Goal: Task Accomplishment & Management: Use online tool/utility

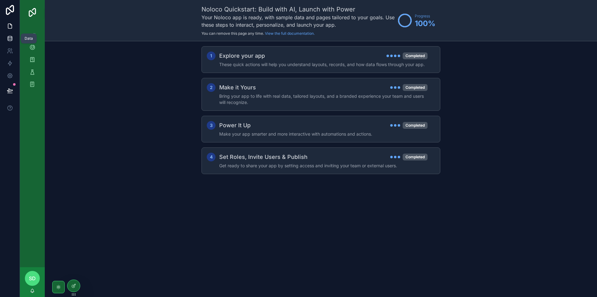
click at [12, 39] on icon at bounding box center [10, 40] width 4 height 2
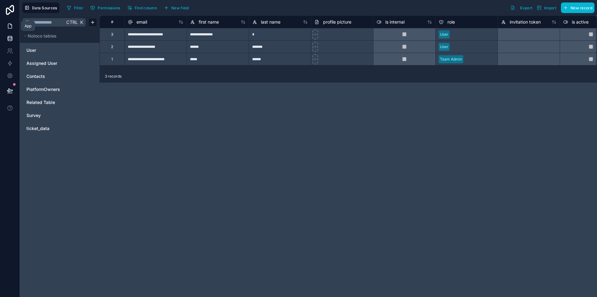
click at [10, 28] on icon at bounding box center [10, 26] width 6 height 6
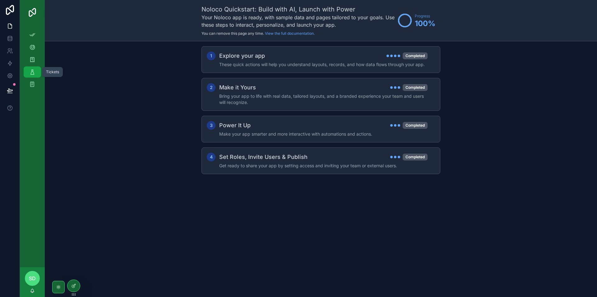
click at [34, 68] on div "Tickets" at bounding box center [32, 72] width 10 height 10
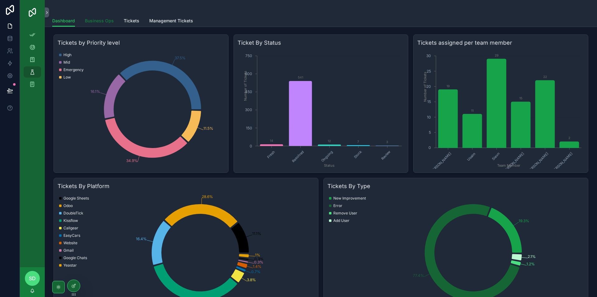
click at [99, 20] on span "Business Ops" at bounding box center [99, 21] width 29 height 6
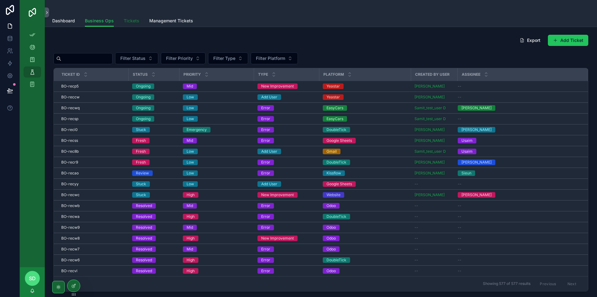
click at [128, 23] on span "Tickets" at bounding box center [132, 21] width 16 height 6
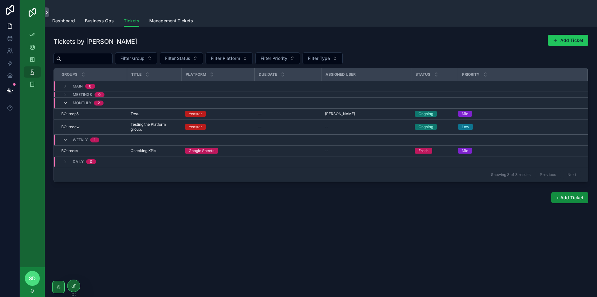
click at [65, 103] on icon "scrollable content" at bounding box center [65, 103] width 5 height 5
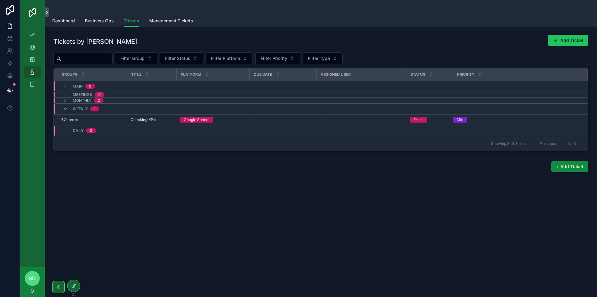
click at [65, 100] on icon "scrollable content" at bounding box center [65, 100] width 5 height 5
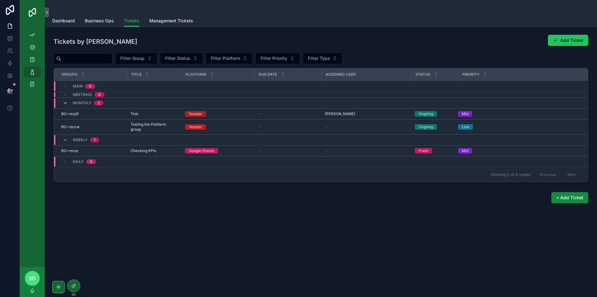
click at [66, 102] on icon "scrollable content" at bounding box center [65, 103] width 5 height 5
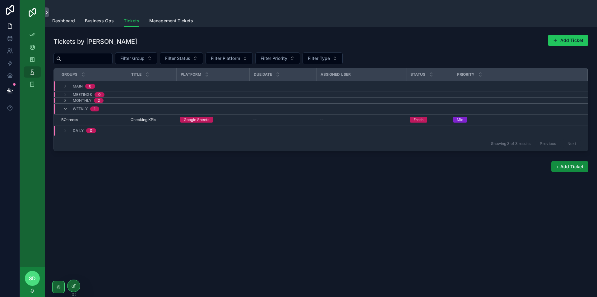
click at [66, 102] on icon "scrollable content" at bounding box center [65, 100] width 5 height 5
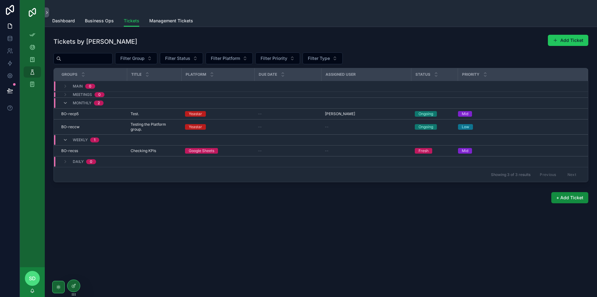
click at [66, 102] on icon "scrollable content" at bounding box center [65, 103] width 5 height 5
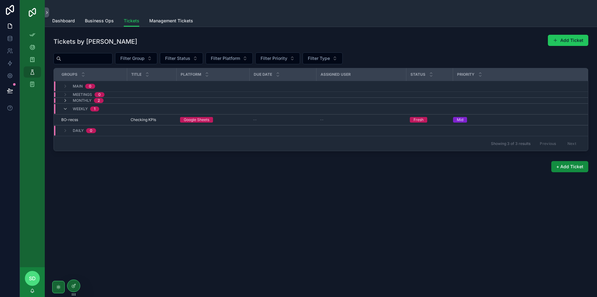
click at [66, 102] on icon "scrollable content" at bounding box center [65, 100] width 5 height 5
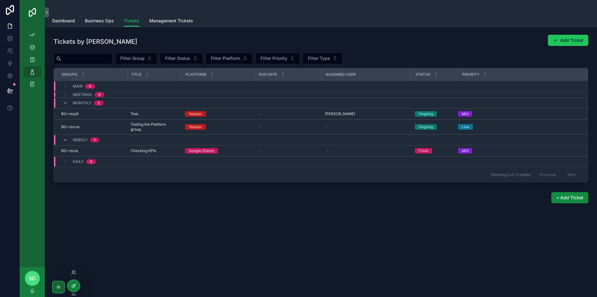
click at [75, 283] on div at bounding box center [73, 286] width 12 height 12
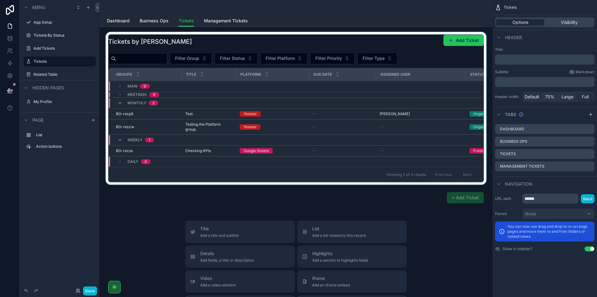
click at [269, 117] on div "scrollable content" at bounding box center [295, 108] width 383 height 153
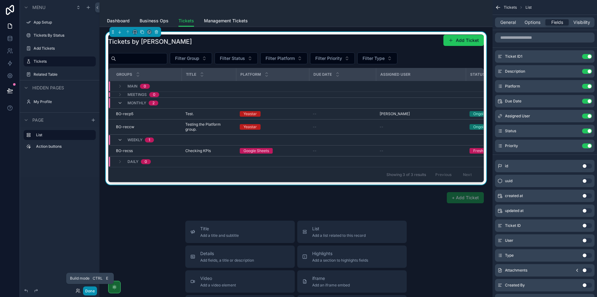
click at [91, 289] on button "Done" at bounding box center [90, 291] width 14 height 9
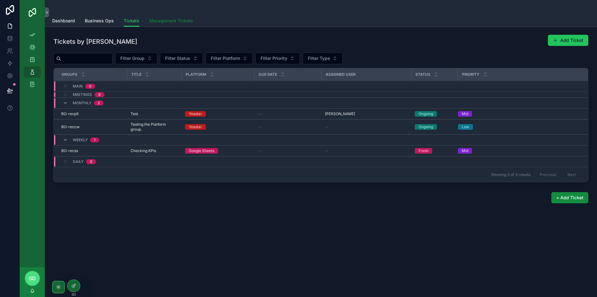
click at [157, 22] on span "Management Tickets" at bounding box center [171, 21] width 44 height 6
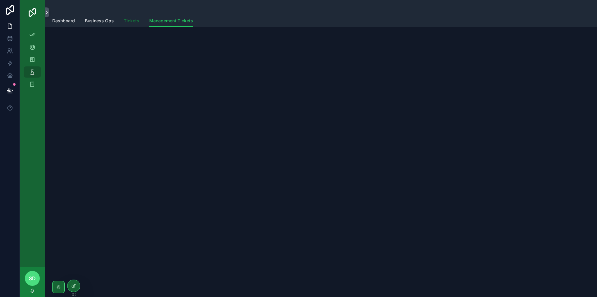
click at [132, 23] on span "Tickets" at bounding box center [132, 21] width 16 height 6
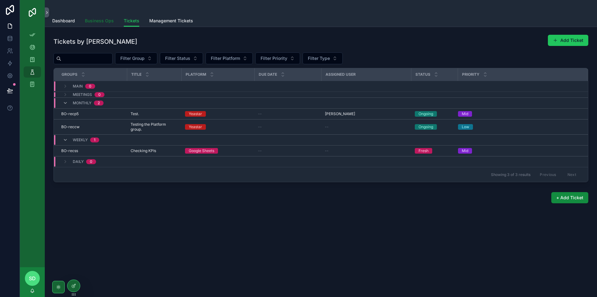
click at [101, 24] on span "Business Ops" at bounding box center [99, 21] width 29 height 6
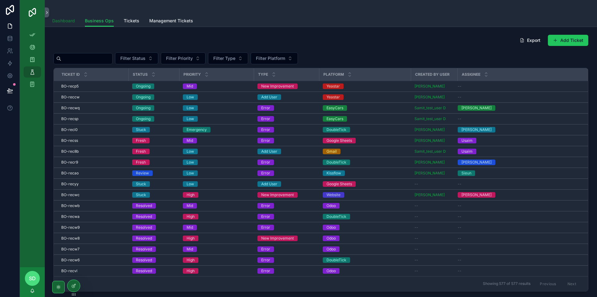
click at [61, 21] on span "Dashboard" at bounding box center [63, 21] width 23 height 6
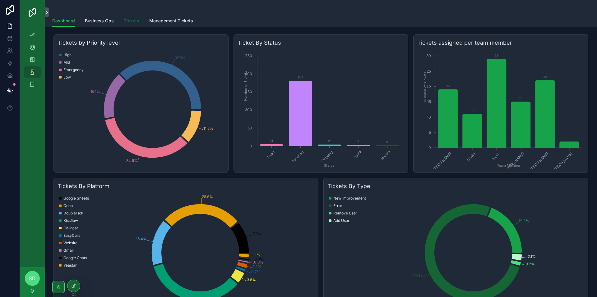
click at [124, 23] on span "Tickets" at bounding box center [132, 21] width 16 height 6
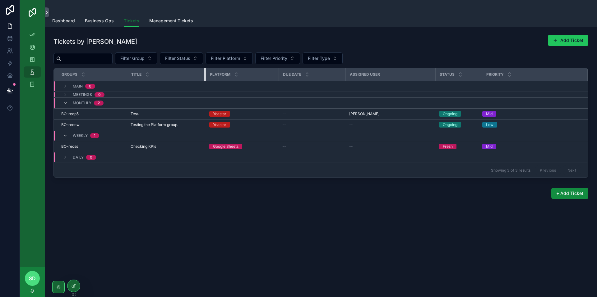
drag, startPoint x: 181, startPoint y: 74, endPoint x: 210, endPoint y: 75, distance: 29.2
click at [210, 75] on tr "Groups Title Platform Due Date Assigned User Status Priority" at bounding box center [321, 74] width 534 height 13
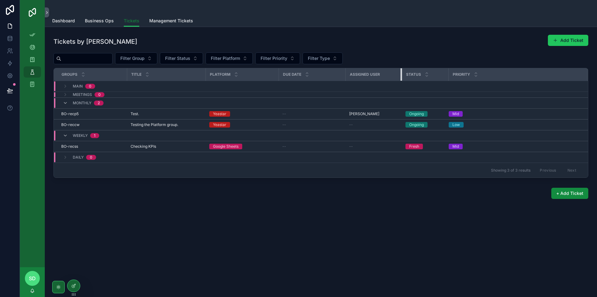
drag, startPoint x: 434, startPoint y: 73, endPoint x: 401, endPoint y: 72, distance: 33.6
click at [401, 72] on div "scrollable content" at bounding box center [401, 74] width 2 height 12
drag, startPoint x: 125, startPoint y: 72, endPoint x: 129, endPoint y: 72, distance: 3.7
click at [129, 72] on tr "Groups Title Platform Due Date Assigned User Status Priority" at bounding box center [321, 74] width 534 height 13
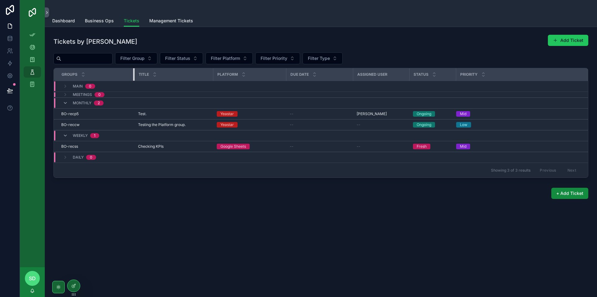
drag, startPoint x: 126, startPoint y: 72, endPoint x: 134, endPoint y: 73, distance: 7.5
click at [134, 73] on div "scrollable content" at bounding box center [134, 74] width 2 height 12
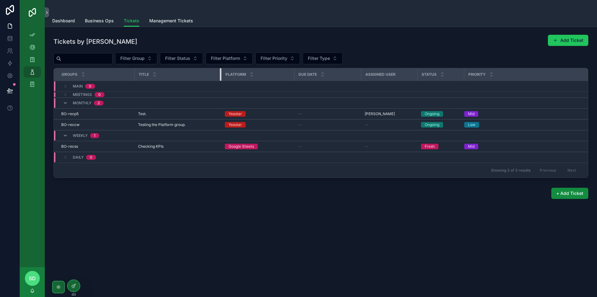
drag, startPoint x: 212, startPoint y: 73, endPoint x: 228, endPoint y: 73, distance: 16.5
click at [220, 74] on div "scrollable content" at bounding box center [221, 74] width 2 height 12
drag, startPoint x: 293, startPoint y: 73, endPoint x: 300, endPoint y: 73, distance: 6.6
click at [300, 73] on div "scrollable content" at bounding box center [300, 74] width 2 height 12
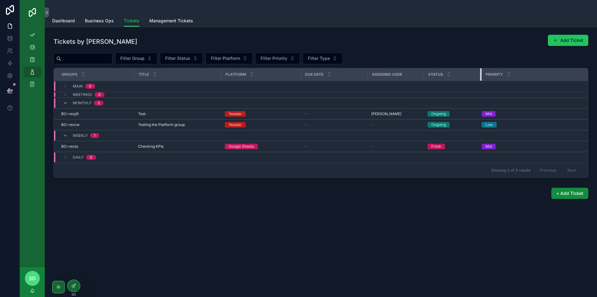
drag, startPoint x: 469, startPoint y: 73, endPoint x: 480, endPoint y: 73, distance: 10.9
click at [480, 73] on div "scrollable content" at bounding box center [481, 74] width 2 height 12
drag, startPoint x: 423, startPoint y: 76, endPoint x: 434, endPoint y: 77, distance: 10.9
click at [434, 77] on div "scrollable content" at bounding box center [434, 74] width 2 height 12
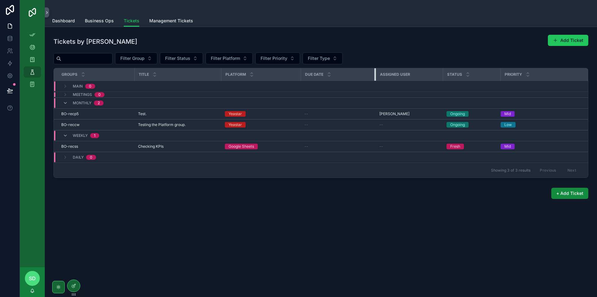
drag, startPoint x: 367, startPoint y: 75, endPoint x: 375, endPoint y: 75, distance: 8.1
click at [375, 75] on div "scrollable content" at bounding box center [375, 74] width 2 height 12
drag, startPoint x: 300, startPoint y: 74, endPoint x: 308, endPoint y: 74, distance: 8.4
click at [308, 74] on div "scrollable content" at bounding box center [309, 74] width 2 height 12
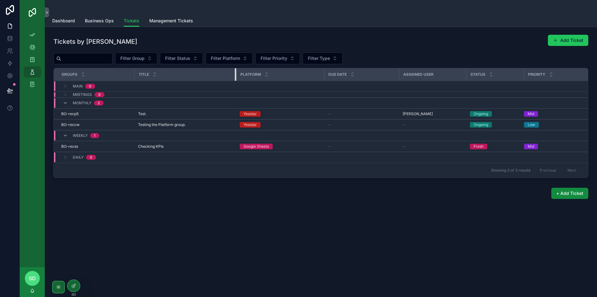
drag, startPoint x: 220, startPoint y: 73, endPoint x: 235, endPoint y: 73, distance: 14.9
click at [235, 73] on div "scrollable content" at bounding box center [236, 74] width 2 height 12
click at [266, 220] on div "Tickets by [PERSON_NAME] Add Ticket Filter Group Filter Status Filter Platform …" at bounding box center [321, 134] width 552 height 214
drag, startPoint x: 324, startPoint y: 72, endPoint x: 318, endPoint y: 72, distance: 6.2
click at [318, 72] on tr "Groups Title Platform Due Date Assigned User Status Priority" at bounding box center [321, 74] width 534 height 13
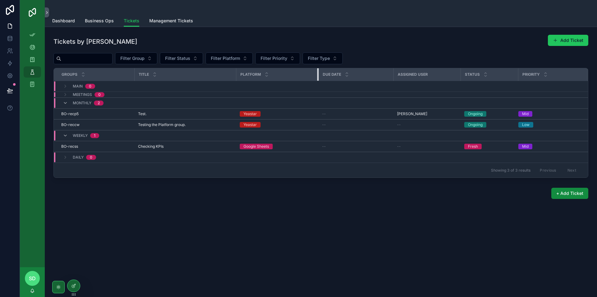
drag, startPoint x: 323, startPoint y: 72, endPoint x: 317, endPoint y: 71, distance: 6.6
click at [317, 71] on div "scrollable content" at bounding box center [318, 74] width 2 height 12
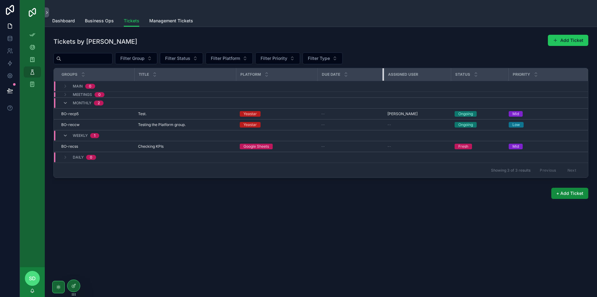
drag, startPoint x: 391, startPoint y: 74, endPoint x: 382, endPoint y: 72, distance: 8.8
click at [382, 72] on div "scrollable content" at bounding box center [383, 74] width 2 height 12
click at [318, 227] on div "Tickets by [PERSON_NAME] Add Ticket Filter Group Filter Status Filter Platform …" at bounding box center [321, 134] width 552 height 214
click at [91, 21] on span "Business Ops" at bounding box center [99, 21] width 29 height 6
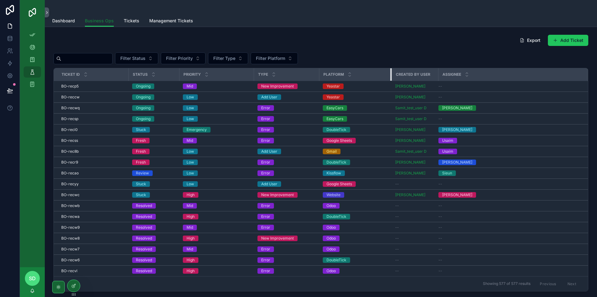
drag, startPoint x: 408, startPoint y: 73, endPoint x: 391, endPoint y: 73, distance: 17.7
click at [391, 73] on div "scrollable content" at bounding box center [391, 74] width 2 height 12
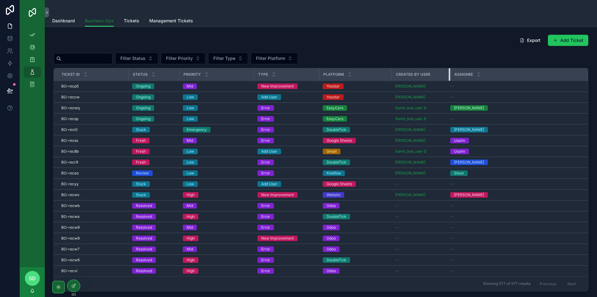
drag, startPoint x: 437, startPoint y: 74, endPoint x: 449, endPoint y: 75, distance: 12.1
click at [449, 75] on div "scrollable content" at bounding box center [449, 74] width 2 height 12
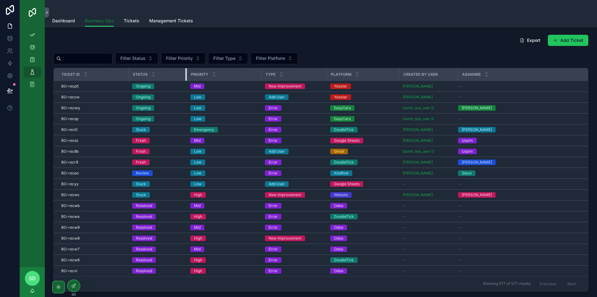
drag, startPoint x: 178, startPoint y: 74, endPoint x: 186, endPoint y: 74, distance: 8.1
click at [186, 74] on div "scrollable content" at bounding box center [186, 74] width 2 height 12
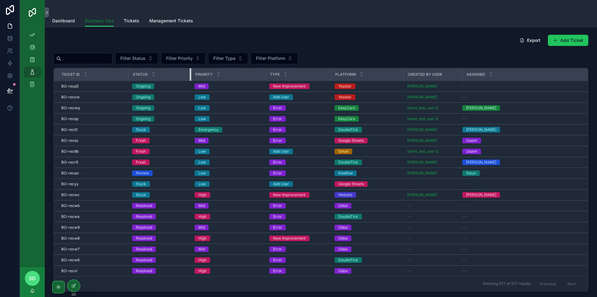
drag, startPoint x: 186, startPoint y: 73, endPoint x: 190, endPoint y: 73, distance: 4.0
click at [190, 73] on div "scrollable content" at bounding box center [191, 74] width 2 height 12
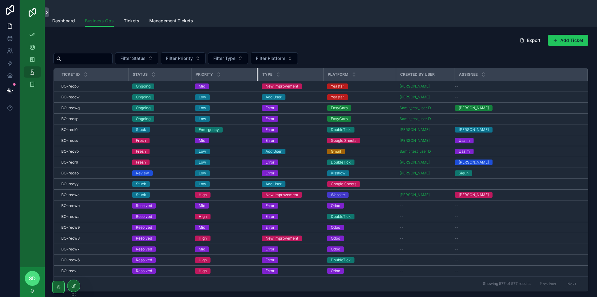
drag, startPoint x: 265, startPoint y: 74, endPoint x: 257, endPoint y: 73, distance: 7.8
click at [257, 73] on div "scrollable content" at bounding box center [258, 74] width 2 height 12
drag, startPoint x: 453, startPoint y: 74, endPoint x: 458, endPoint y: 74, distance: 4.7
click at [458, 74] on div "scrollable content" at bounding box center [459, 74] width 2 height 12
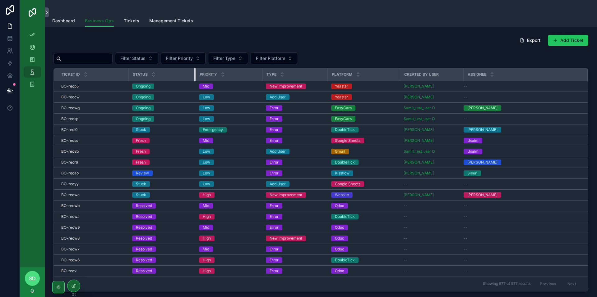
drag, startPoint x: 191, startPoint y: 75, endPoint x: 195, endPoint y: 76, distance: 4.1
click at [195, 76] on div "scrollable content" at bounding box center [195, 74] width 2 height 12
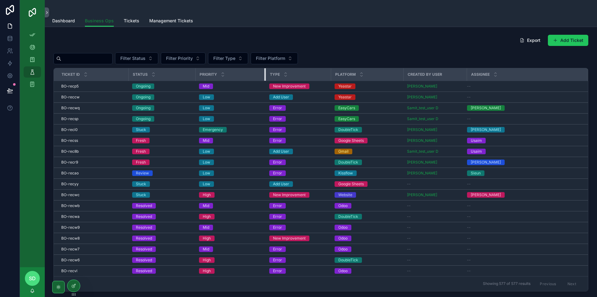
drag, startPoint x: 261, startPoint y: 74, endPoint x: 265, endPoint y: 75, distance: 3.5
click at [265, 75] on div "scrollable content" at bounding box center [265, 74] width 2 height 12
click at [234, 56] on span "Filter Type" at bounding box center [224, 58] width 22 height 6
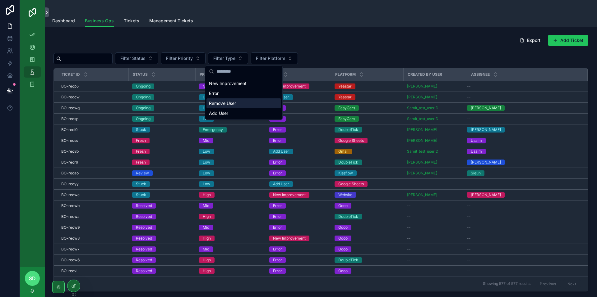
click at [199, 48] on div "Export Add Ticket" at bounding box center [320, 41] width 534 height 14
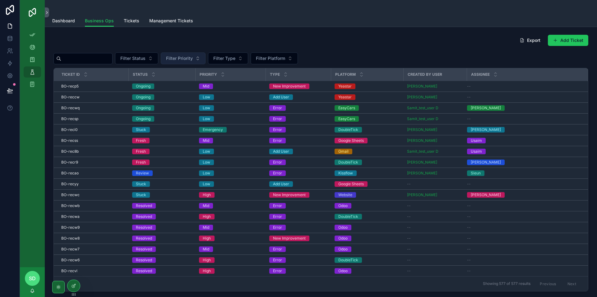
click at [193, 57] on span "Filter Priority" at bounding box center [179, 58] width 27 height 6
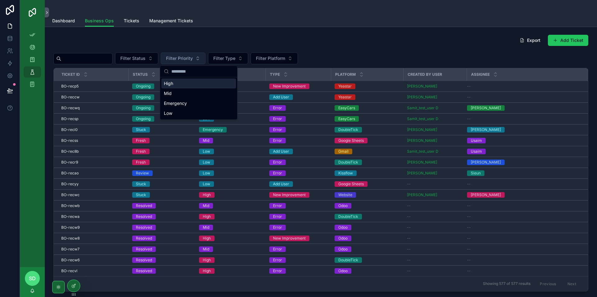
click at [193, 57] on span "Filter Priority" at bounding box center [179, 58] width 27 height 6
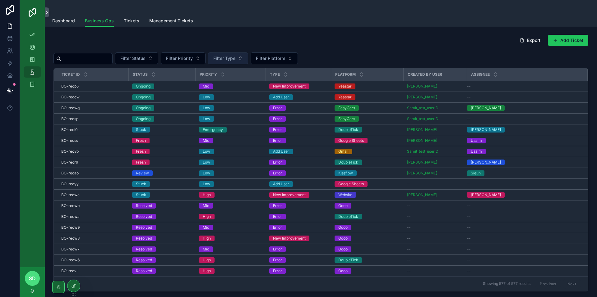
click at [248, 62] on button "Filter Type" at bounding box center [228, 59] width 40 height 12
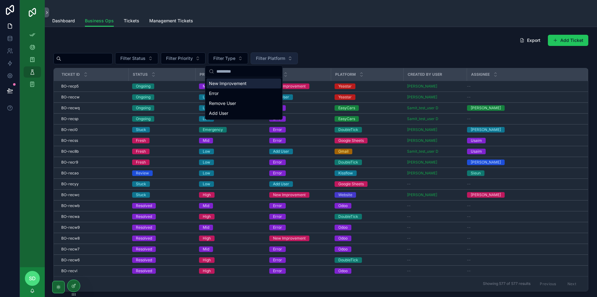
click at [285, 60] on span "Filter Platform" at bounding box center [270, 58] width 29 height 6
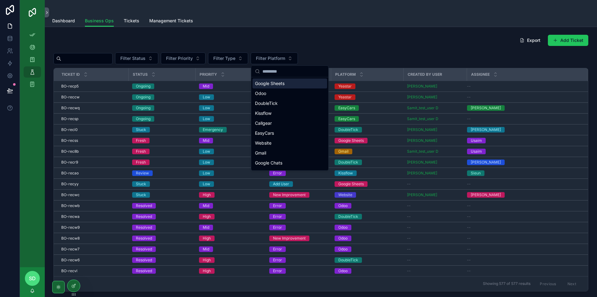
click at [271, 42] on div "Export Add Ticket" at bounding box center [320, 41] width 534 height 14
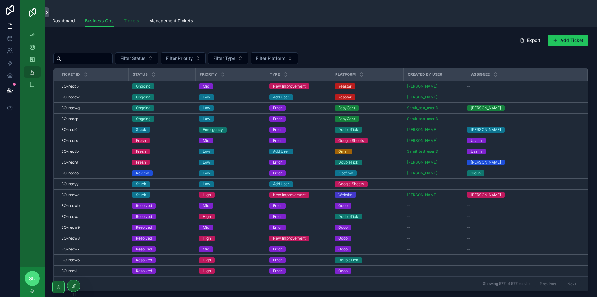
click at [134, 20] on span "Tickets" at bounding box center [132, 21] width 16 height 6
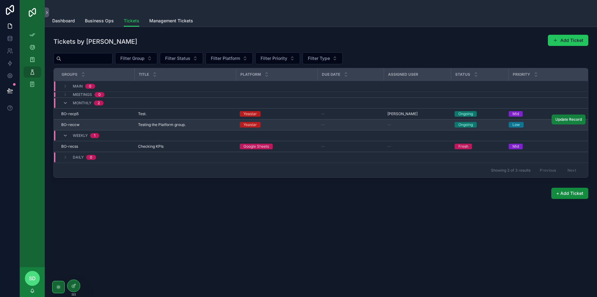
click at [568, 120] on span "Update Record" at bounding box center [568, 119] width 26 height 5
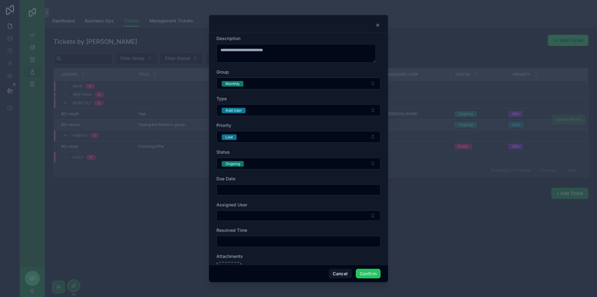
click at [377, 27] on icon at bounding box center [377, 25] width 5 height 5
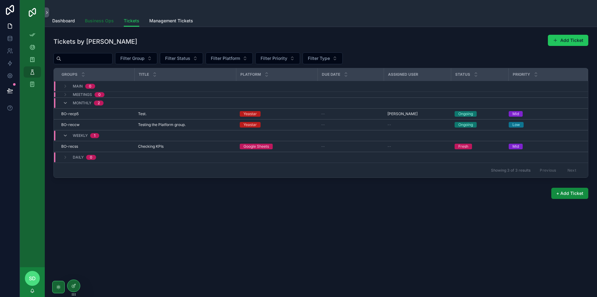
click at [111, 19] on span "Business Ops" at bounding box center [99, 21] width 29 height 6
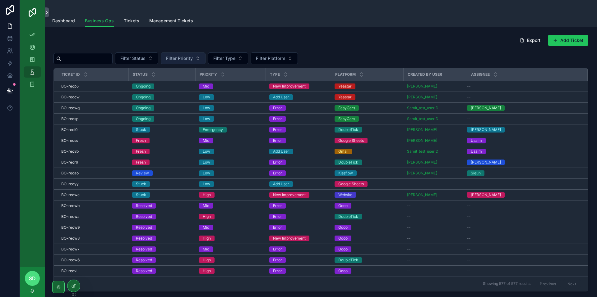
click at [193, 60] on span "Filter Priority" at bounding box center [179, 58] width 27 height 6
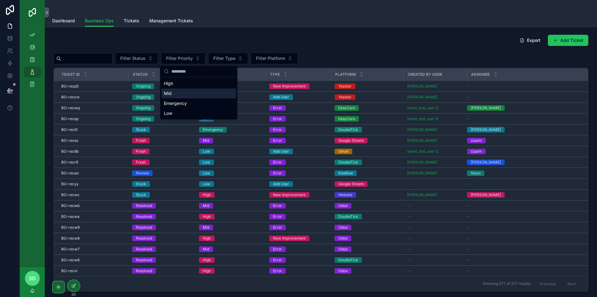
click at [200, 94] on div "Mid" at bounding box center [198, 94] width 75 height 10
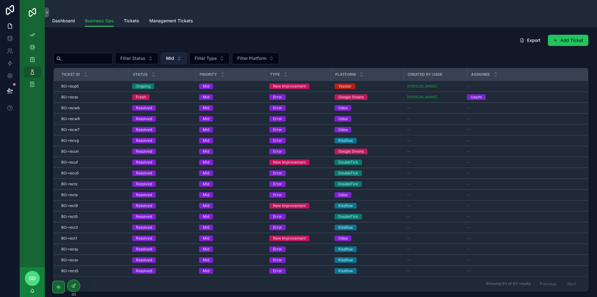
click at [187, 58] on button "Mid" at bounding box center [174, 59] width 26 height 12
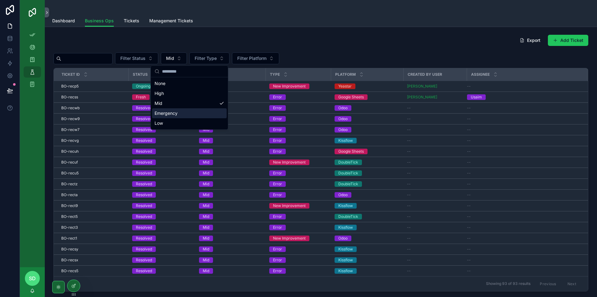
click at [181, 114] on div "Emergency" at bounding box center [189, 113] width 75 height 10
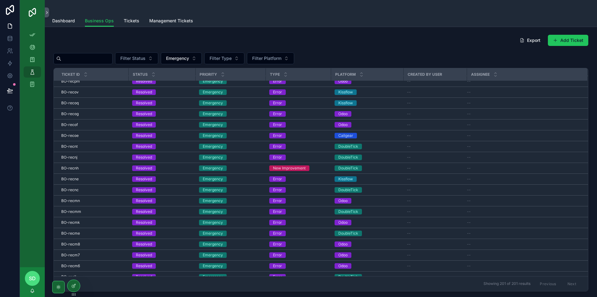
scroll to position [217, 0]
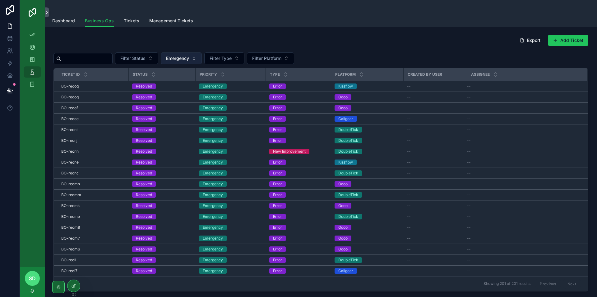
click at [189, 57] on span "Emergency" at bounding box center [177, 58] width 23 height 6
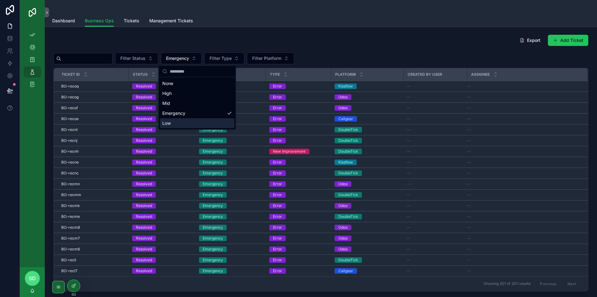
click at [192, 125] on div "Low" at bounding box center [197, 123] width 75 height 10
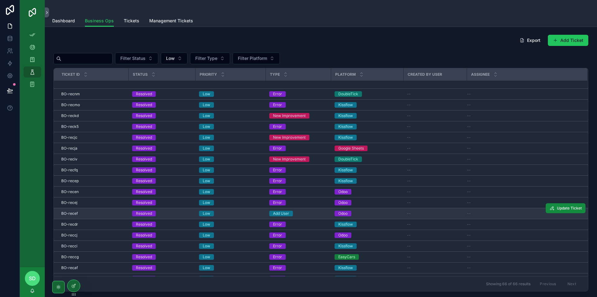
scroll to position [497, 0]
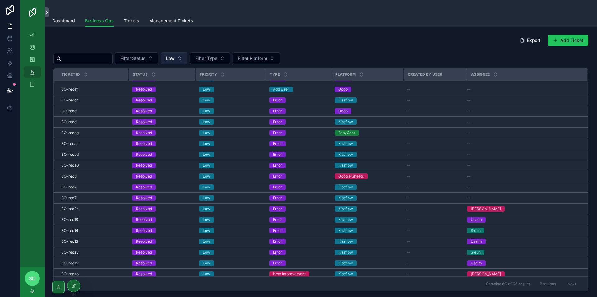
click at [175, 58] on span "Low" at bounding box center [170, 58] width 9 height 6
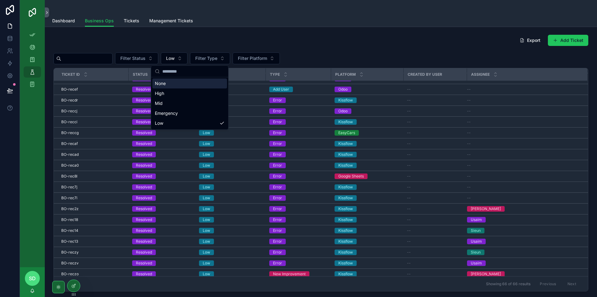
click at [172, 87] on div "None" at bounding box center [189, 84] width 75 height 10
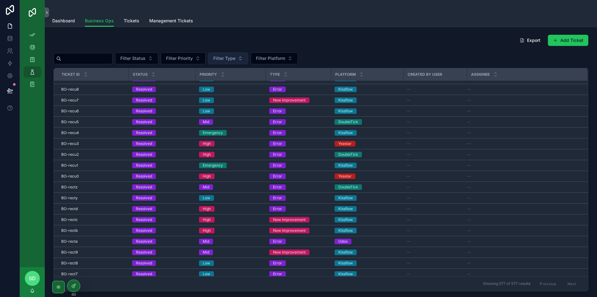
click at [248, 56] on button "Filter Type" at bounding box center [228, 59] width 40 height 12
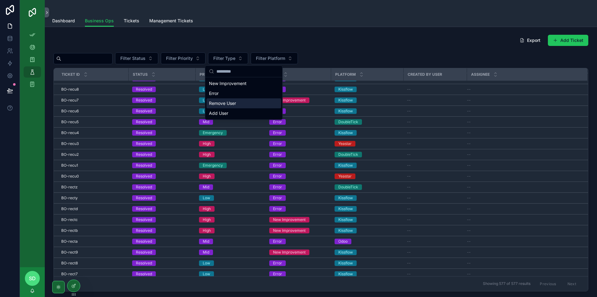
click at [248, 103] on div "Remove User" at bounding box center [243, 103] width 75 height 10
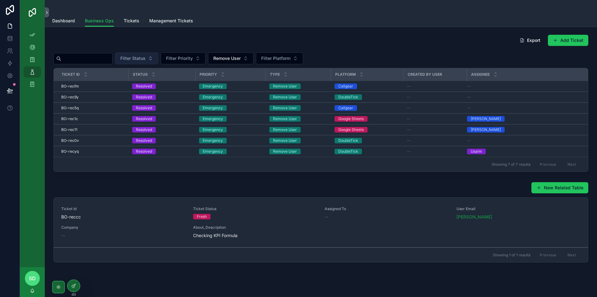
click at [145, 61] on span "Filter Status" at bounding box center [132, 58] width 25 height 6
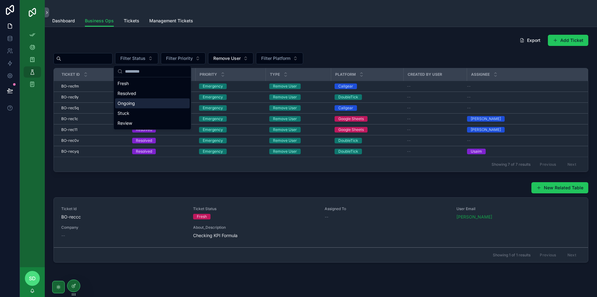
click at [140, 101] on div "Ongoing" at bounding box center [152, 103] width 75 height 10
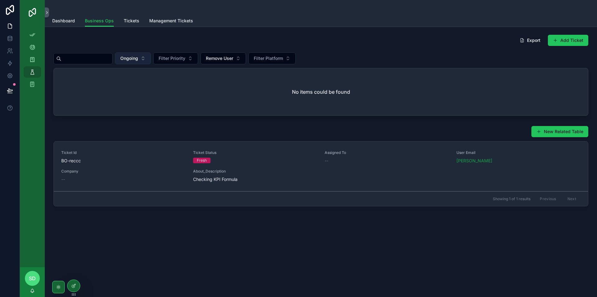
click at [138, 60] on span "Ongoing" at bounding box center [129, 58] width 18 height 6
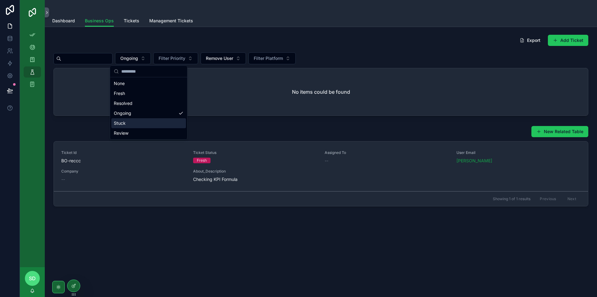
click at [142, 125] on div "Stuck" at bounding box center [148, 123] width 75 height 10
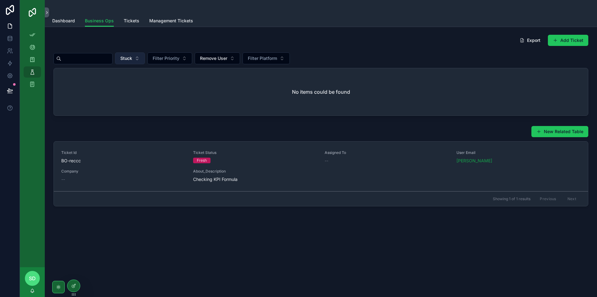
click at [145, 57] on button "Stuck" at bounding box center [130, 59] width 30 height 12
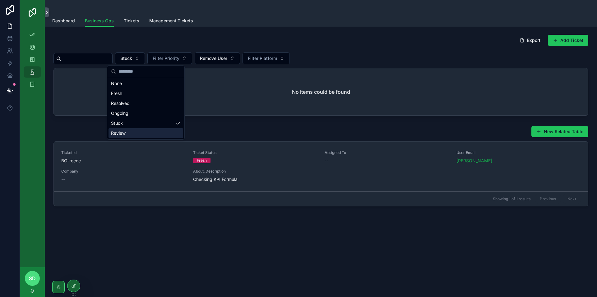
click at [140, 134] on div "Review" at bounding box center [145, 133] width 75 height 10
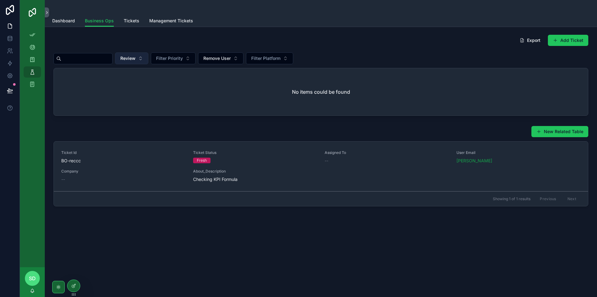
click at [135, 61] on span "Review" at bounding box center [127, 58] width 15 height 6
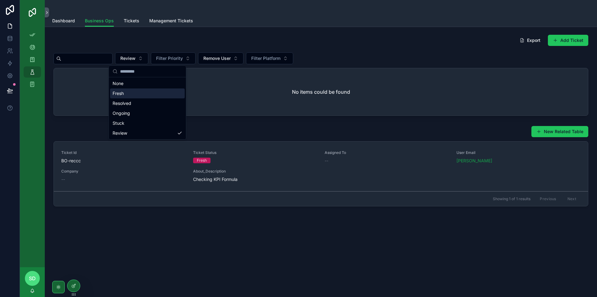
click at [134, 90] on div "Fresh" at bounding box center [147, 94] width 75 height 10
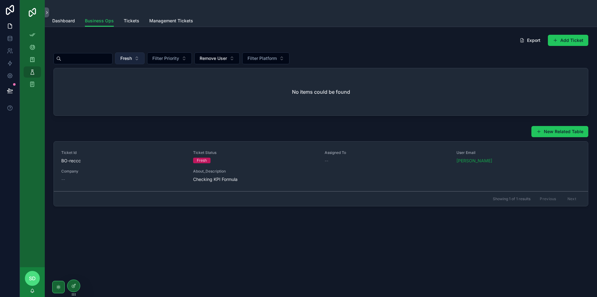
click at [132, 60] on span "Fresh" at bounding box center [125, 58] width 11 height 6
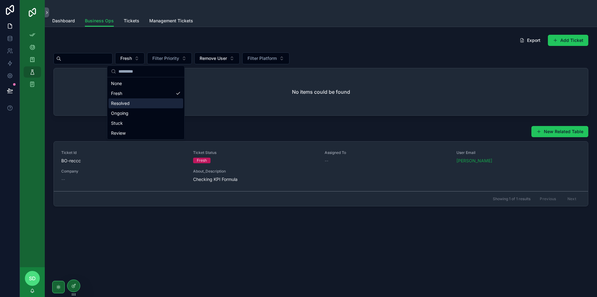
click at [136, 105] on div "Resolved" at bounding box center [145, 103] width 75 height 10
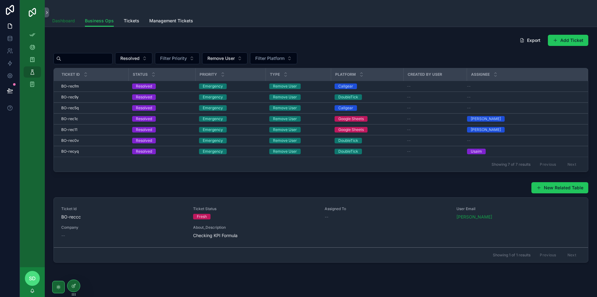
click at [57, 22] on span "Dashboard" at bounding box center [63, 21] width 23 height 6
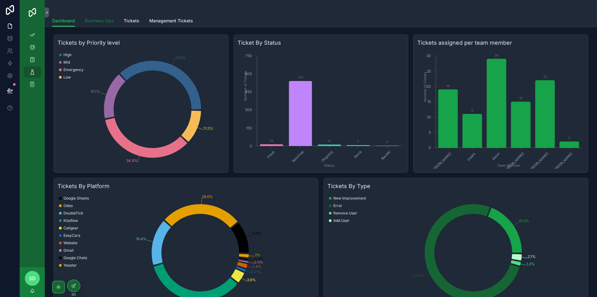
click at [94, 26] on link "Business Ops" at bounding box center [99, 21] width 29 height 12
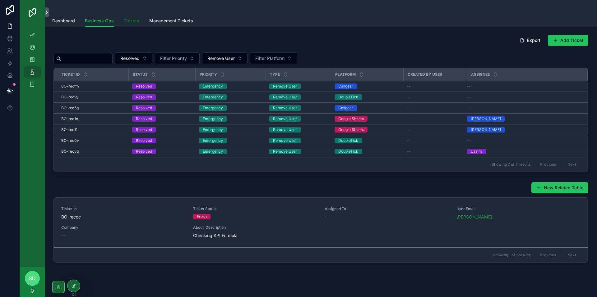
click at [132, 21] on span "Tickets" at bounding box center [132, 21] width 16 height 6
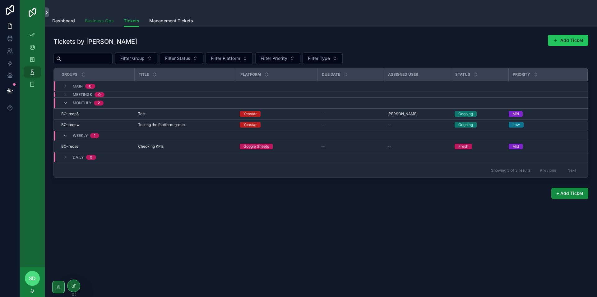
click at [99, 22] on span "Business Ops" at bounding box center [99, 21] width 29 height 6
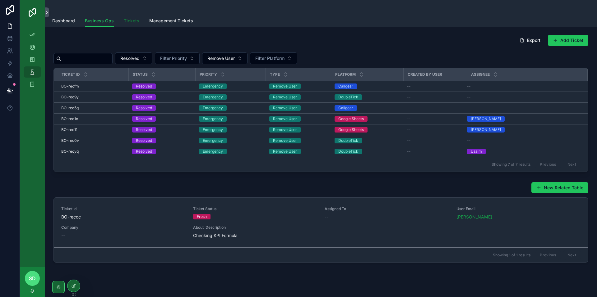
click at [131, 22] on span "Tickets" at bounding box center [132, 21] width 16 height 6
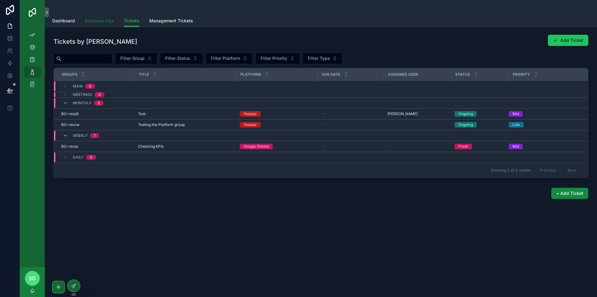
click at [103, 21] on span "Business Ops" at bounding box center [99, 21] width 29 height 6
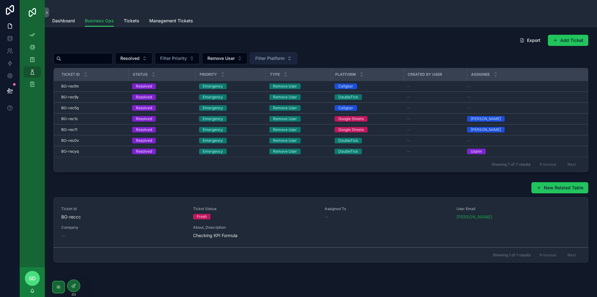
click at [284, 59] on span "Filter Platform" at bounding box center [269, 58] width 29 height 6
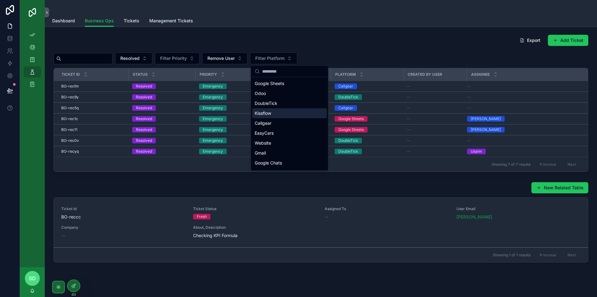
click at [288, 118] on div "Kissflow" at bounding box center [289, 113] width 75 height 10
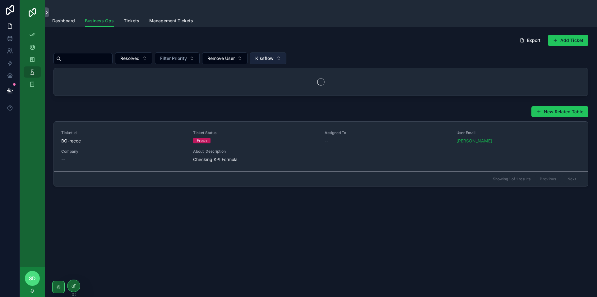
click at [273, 61] on span "Kissflow" at bounding box center [264, 58] width 18 height 6
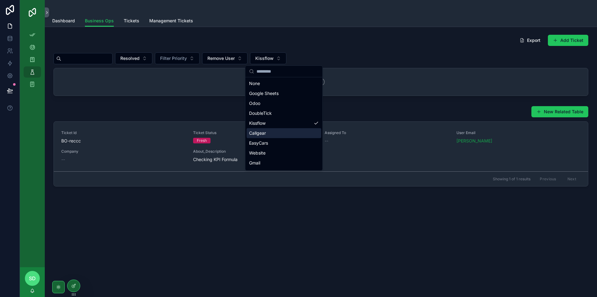
click at [279, 135] on div "Callgear" at bounding box center [283, 133] width 75 height 10
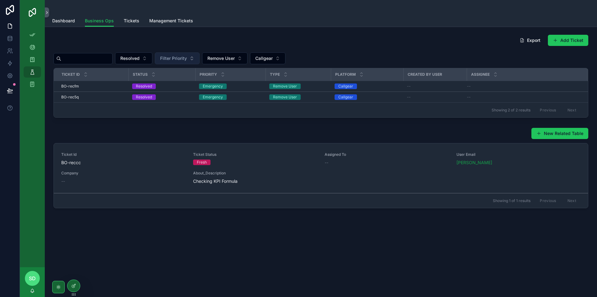
click at [187, 60] on span "Filter Priority" at bounding box center [173, 58] width 27 height 6
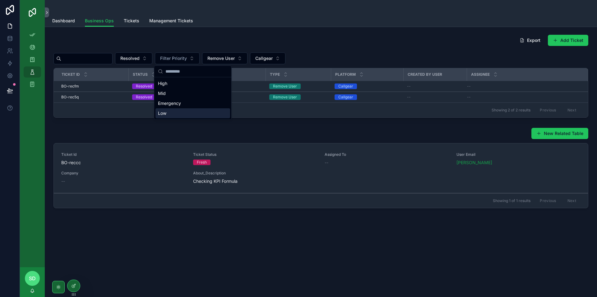
click at [259, 129] on div "New Related Table" at bounding box center [320, 134] width 534 height 12
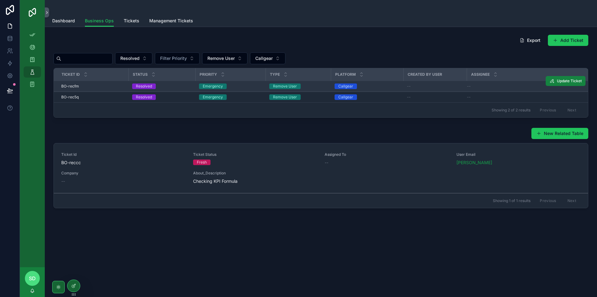
click at [566, 83] on span "Update Ticket" at bounding box center [568, 81] width 25 height 5
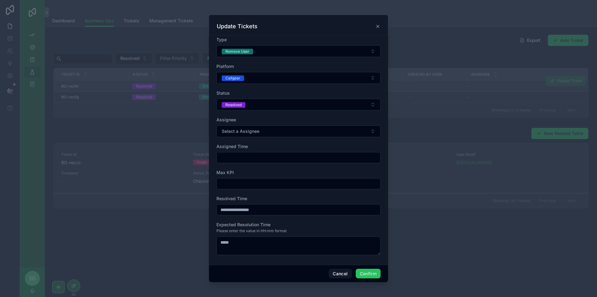
scroll to position [44, 0]
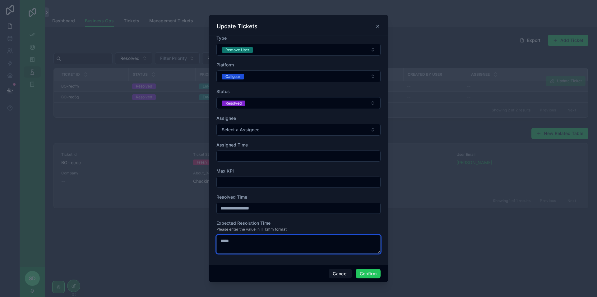
click at [251, 243] on textarea at bounding box center [298, 244] width 164 height 19
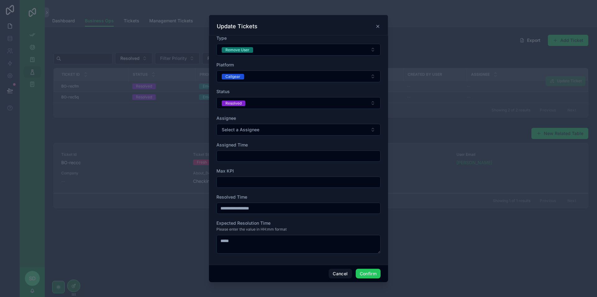
click at [375, 26] on icon at bounding box center [377, 26] width 5 height 5
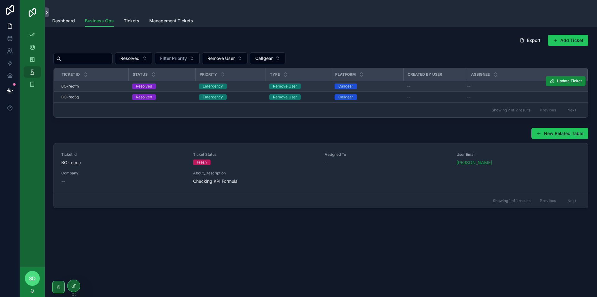
click at [120, 22] on div "Dashboard Business Ops Tickets Management Tickets" at bounding box center [320, 21] width 537 height 12
click at [132, 22] on span "Tickets" at bounding box center [132, 21] width 16 height 6
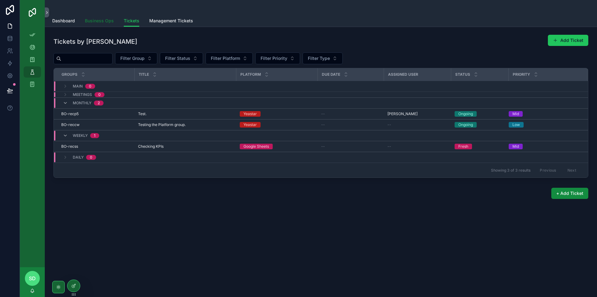
click at [99, 20] on span "Business Ops" at bounding box center [99, 21] width 29 height 6
